Goal: Task Accomplishment & Management: Manage account settings

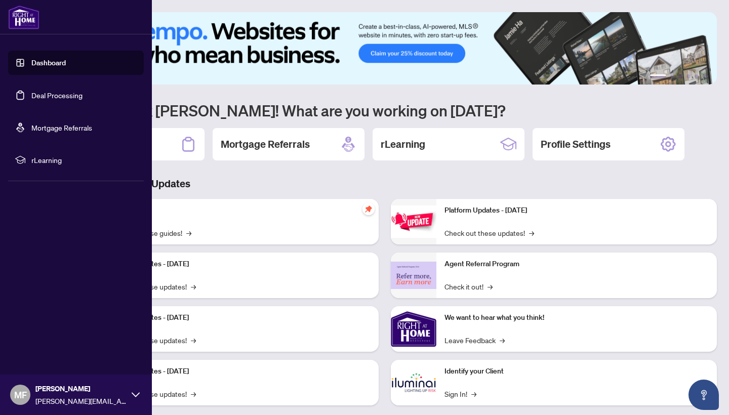
click at [50, 94] on link "Deal Processing" at bounding box center [56, 95] width 51 height 9
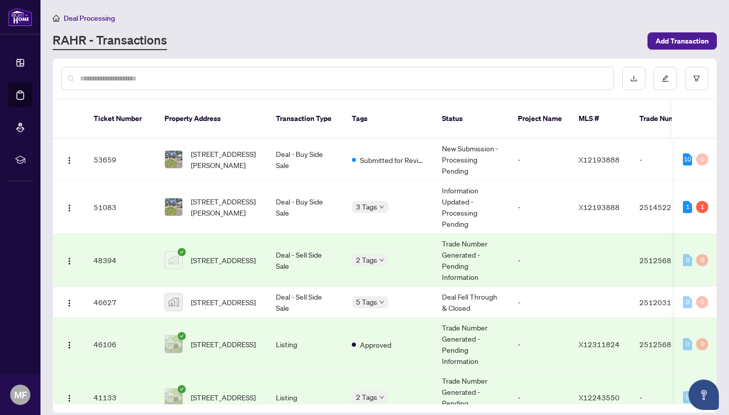
click at [306, 254] on td "Deal - Sell Side Sale" at bounding box center [306, 260] width 76 height 53
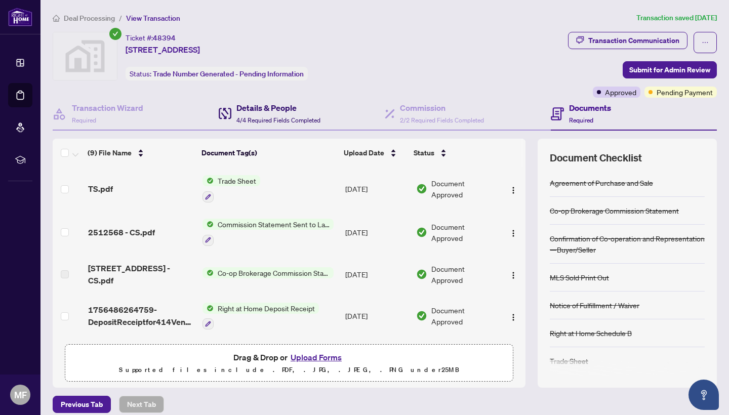
click at [288, 114] on div "Details & People 4/4 Required Fields Completed" at bounding box center [278, 114] width 84 height 24
